Goal: Information Seeking & Learning: Learn about a topic

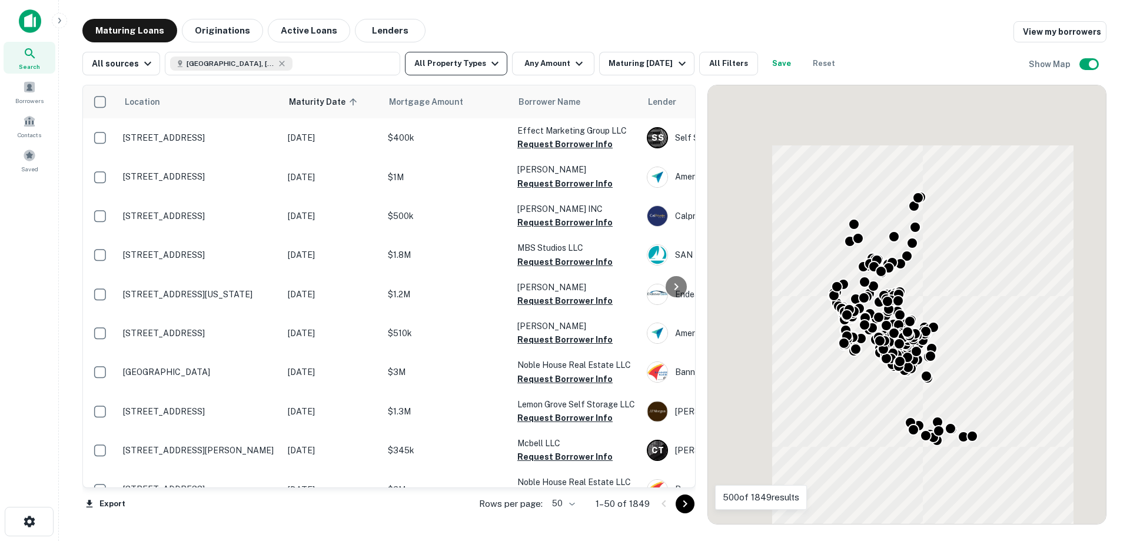
click at [377, 31] on button "Lenders" at bounding box center [390, 31] width 71 height 24
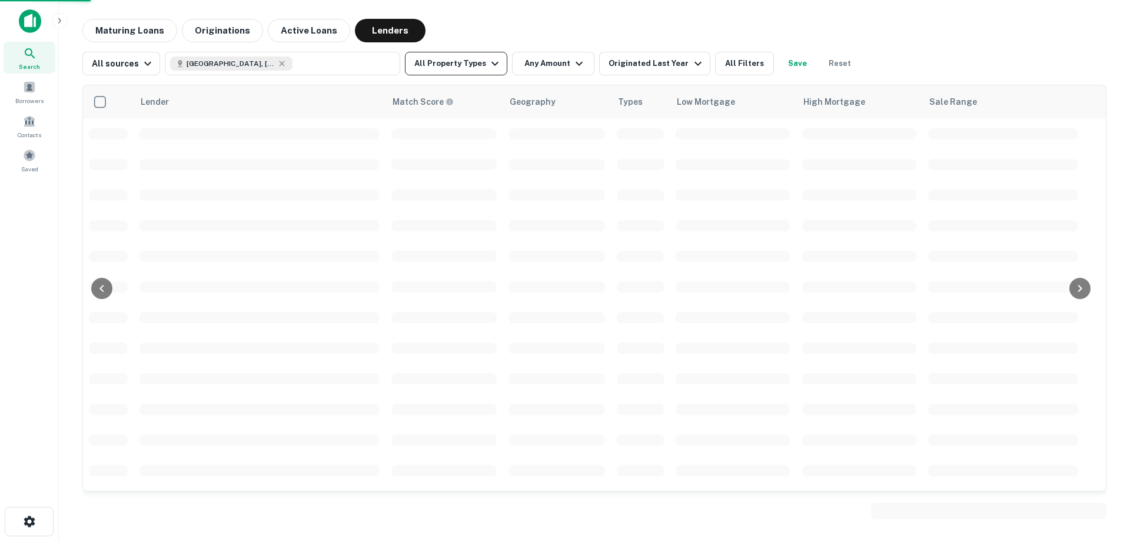
click at [462, 66] on button "All Property Types" at bounding box center [456, 64] width 102 height 24
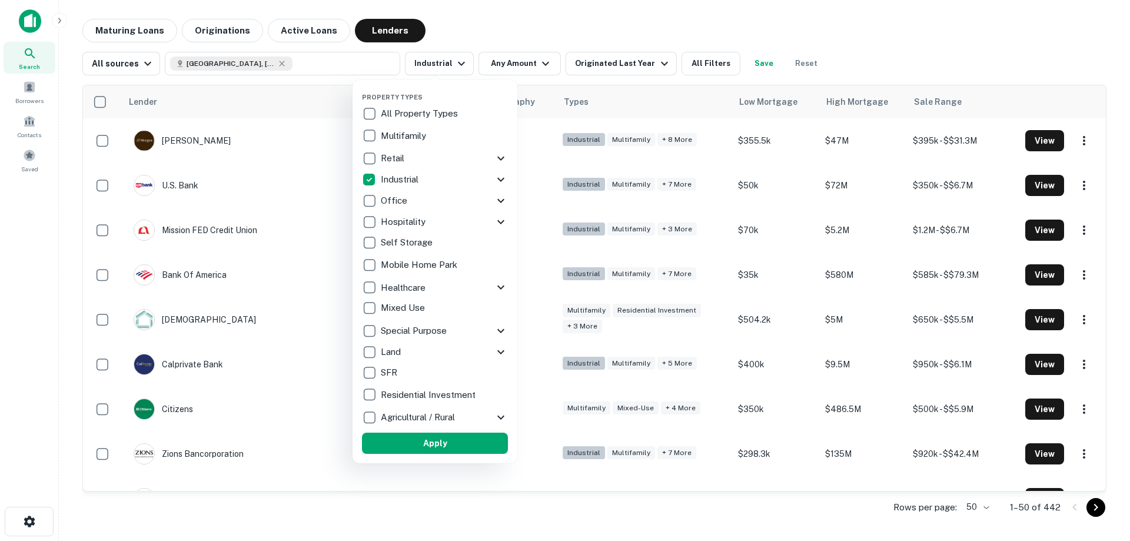
click at [409, 442] on button "Apply" at bounding box center [435, 442] width 146 height 21
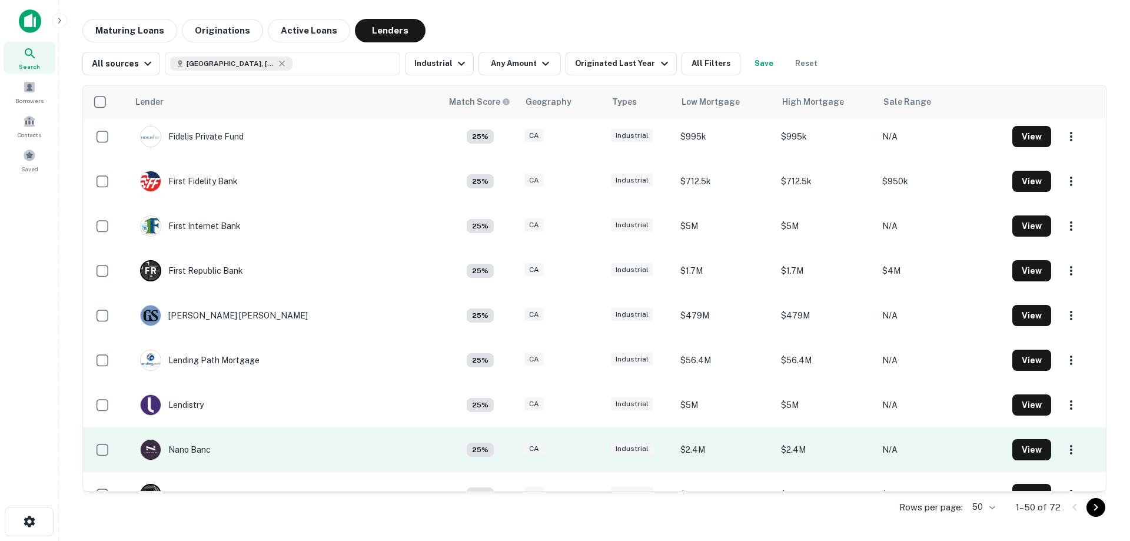
scroll to position [1864, 0]
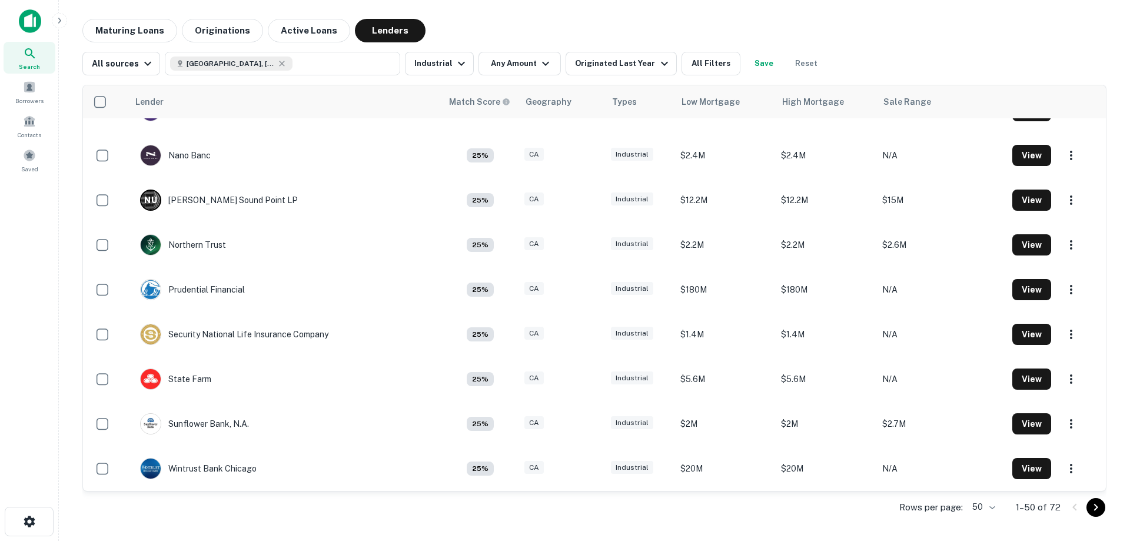
click at [1098, 508] on icon "Go to next page" at bounding box center [1096, 507] width 14 height 14
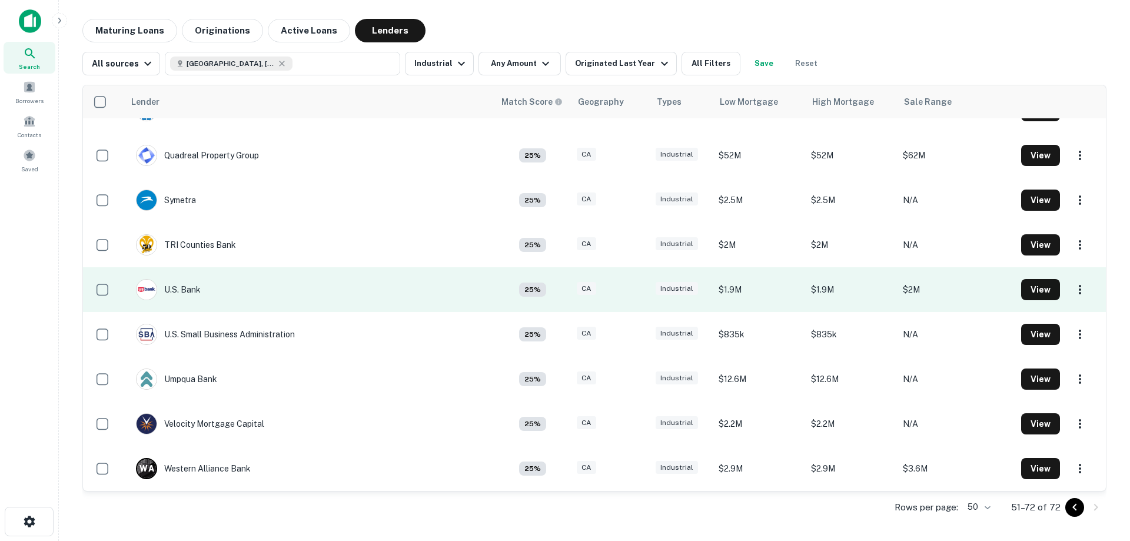
scroll to position [611, 0]
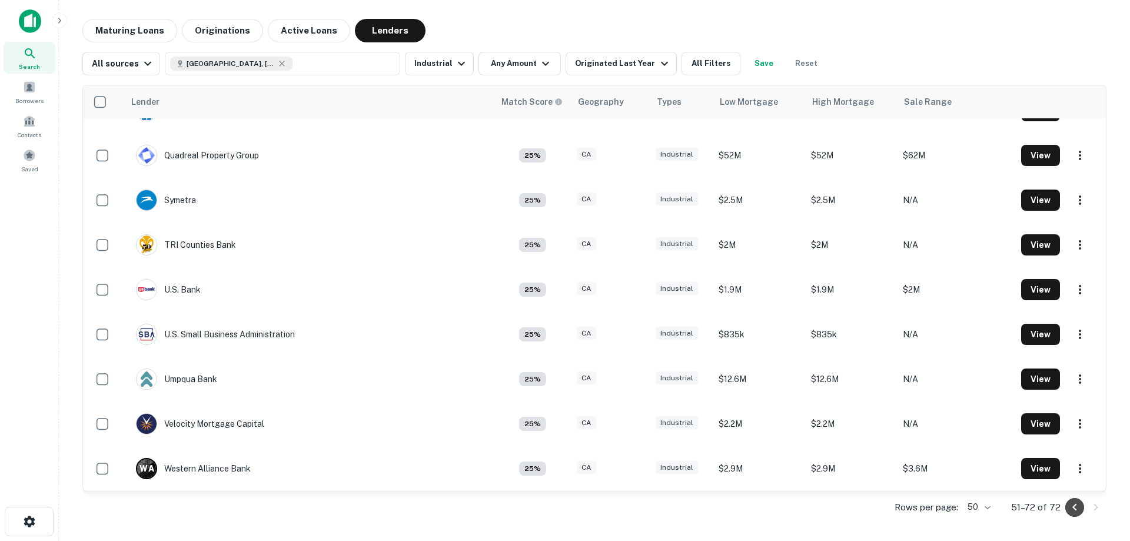
click at [1083, 505] on button "Go to previous page" at bounding box center [1074, 507] width 19 height 19
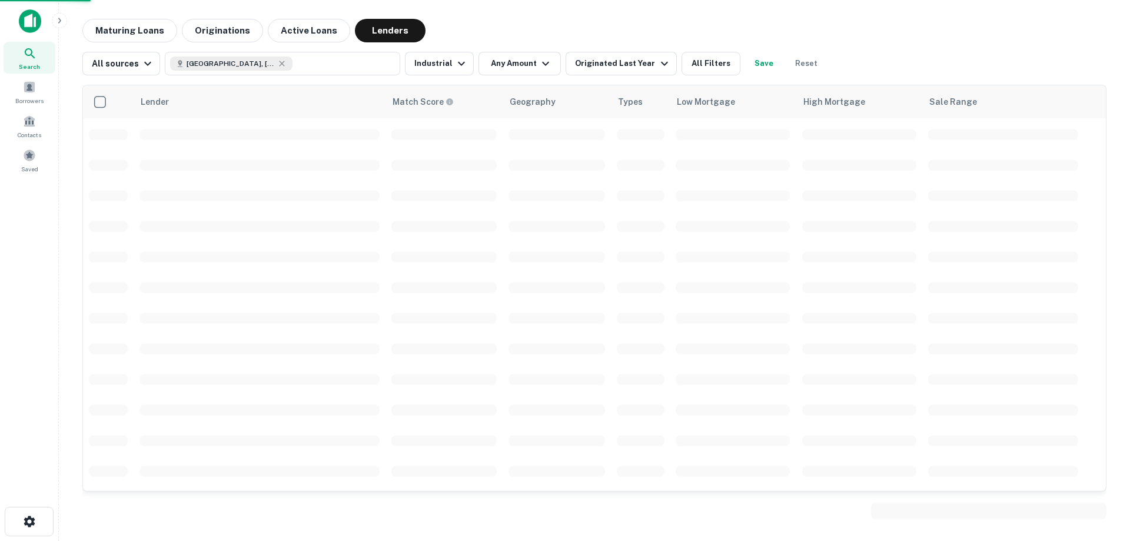
scroll to position [1864, 0]
